Goal: Find specific page/section: Find specific page/section

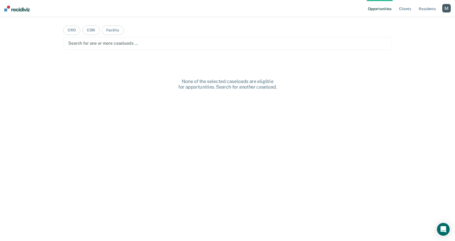
click at [444, 10] on div "button" at bounding box center [447, 8] width 9 height 9
click at [408, 21] on link "Profile" at bounding box center [425, 21] width 43 height 5
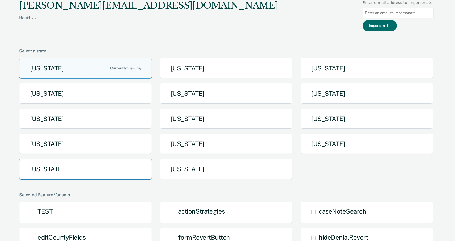
click at [134, 170] on button "[US_STATE]" at bounding box center [85, 168] width 133 height 21
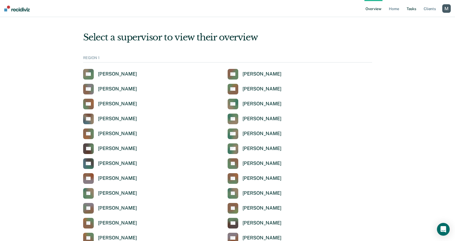
click at [410, 8] on link "Tasks" at bounding box center [412, 8] width 12 height 17
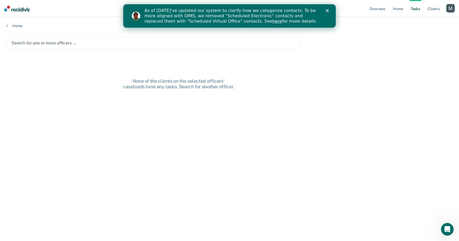
click at [72, 47] on div "Search for one or more officers …" at bounding box center [153, 43] width 294 height 13
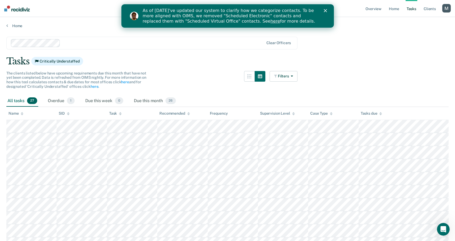
click at [326, 11] on icon "Close" at bounding box center [325, 10] width 3 height 3
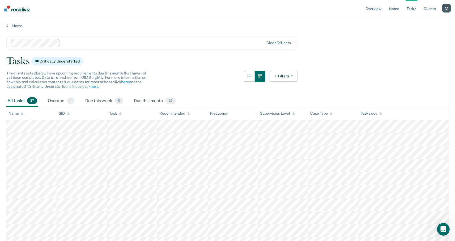
click at [116, 41] on div at bounding box center [162, 43] width 201 height 6
click at [152, 47] on div at bounding box center [138, 43] width 254 height 8
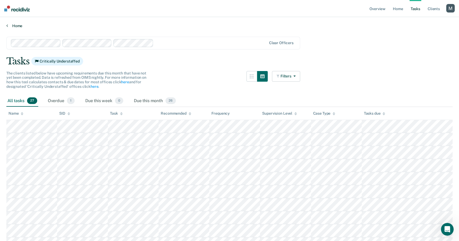
click at [189, 24] on link "Home" at bounding box center [229, 25] width 447 height 5
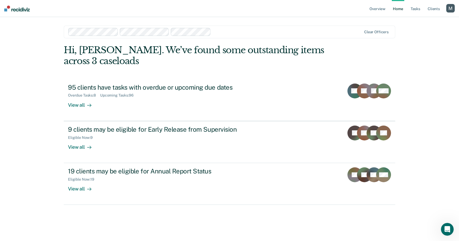
click at [247, 27] on div "Clear officers" at bounding box center [230, 32] width 332 height 13
click at [272, 33] on div at bounding box center [307, 32] width 107 height 6
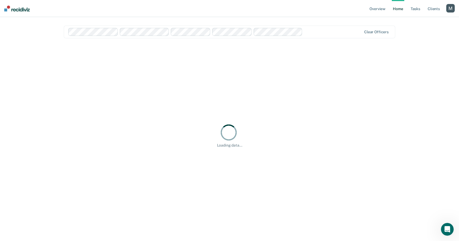
click at [415, 22] on div "Overview Home Tasks Client s Profile How it works Log Out option [PERSON_NAME],…" at bounding box center [229, 120] width 459 height 241
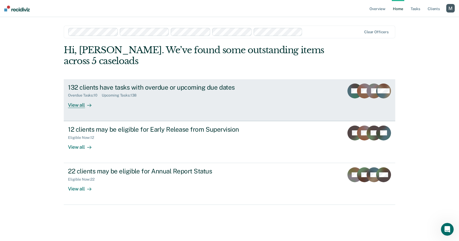
click at [163, 99] on div "132 clients have tasks with overdue or upcoming due dates Overdue Tasks : 10 Up…" at bounding box center [167, 95] width 199 height 24
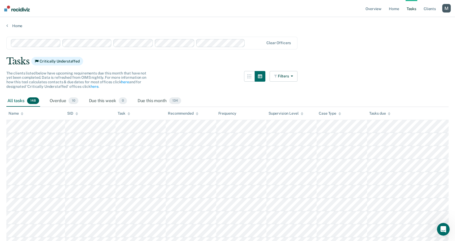
click at [195, 114] on div "Recommended" at bounding box center [183, 113] width 30 height 5
drag, startPoint x: 20, startPoint y: 100, endPoint x: 4, endPoint y: 126, distance: 30.8
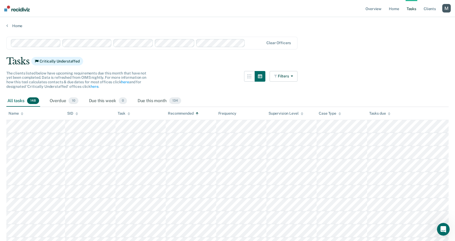
click at [425, 9] on link "Client s" at bounding box center [430, 8] width 14 height 17
